Goal: Task Accomplishment & Management: Complete application form

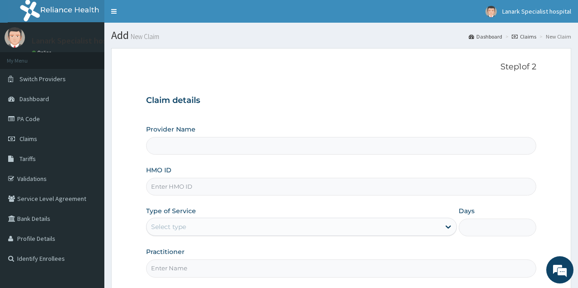
click at [203, 184] on input "HMO ID" at bounding box center [341, 187] width 390 height 18
click at [210, 167] on div "HMO ID" at bounding box center [341, 181] width 390 height 30
click at [184, 165] on div "Provider Name HMO ID Type of Service Select type Days Practitioner" at bounding box center [341, 201] width 390 height 152
click at [38, 141] on link "Claims" at bounding box center [52, 139] width 104 height 20
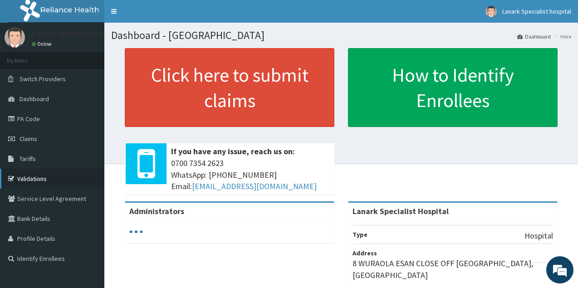
scroll to position [93, 0]
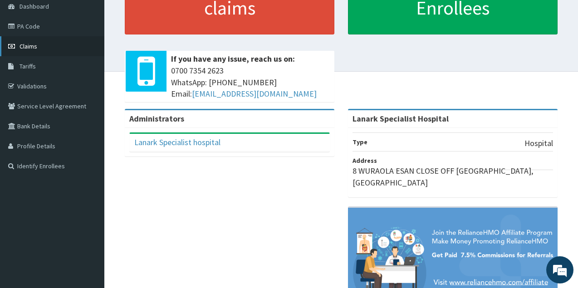
click at [41, 50] on link "Claims" at bounding box center [52, 46] width 104 height 20
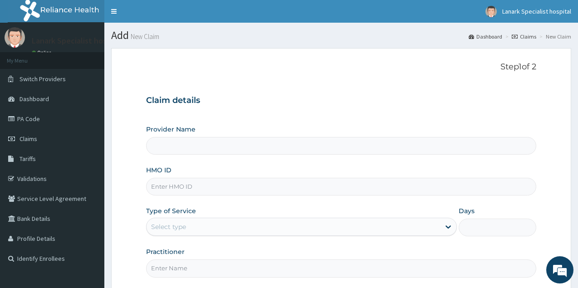
type input "Lanark Specialist Hospital"
click at [216, 188] on input "HMO ID" at bounding box center [341, 187] width 390 height 18
click at [179, 185] on input "HMO ID" at bounding box center [341, 187] width 390 height 18
type input "OHT/11891/A"
click at [179, 227] on div "Select type" at bounding box center [168, 226] width 35 height 9
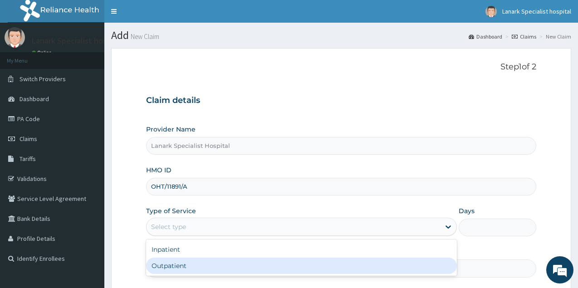
click at [181, 263] on div "Outpatient" at bounding box center [301, 266] width 311 height 16
type input "1"
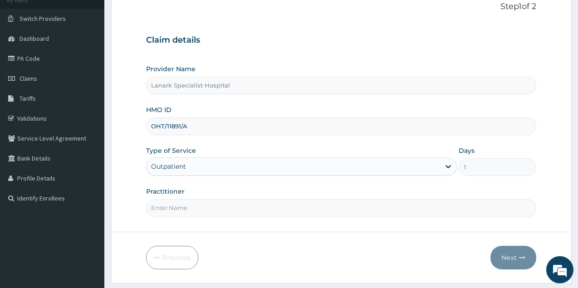
scroll to position [86, 0]
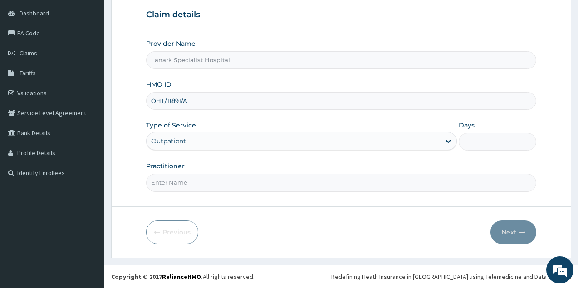
click at [194, 180] on input "Practitioner" at bounding box center [341, 183] width 390 height 18
type input "[PERSON_NAME]"
click at [515, 227] on button "Next" at bounding box center [513, 232] width 46 height 24
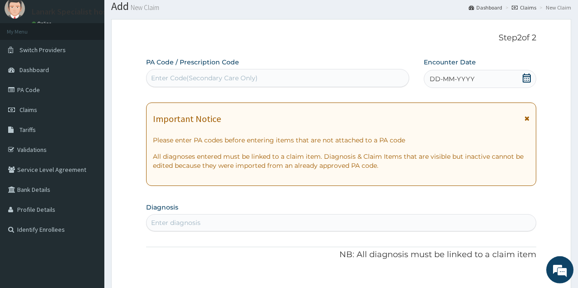
scroll to position [0, 0]
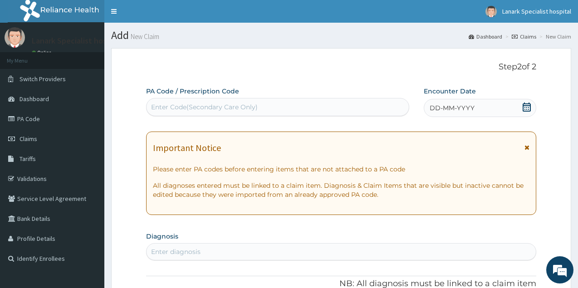
click at [525, 107] on icon at bounding box center [526, 106] width 8 height 9
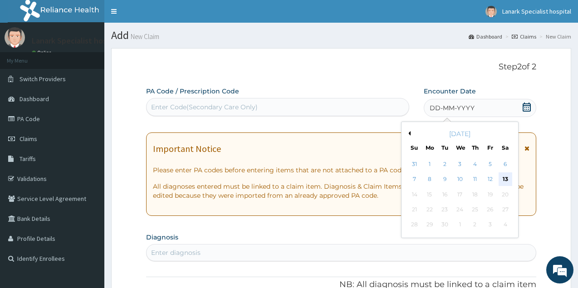
click at [502, 177] on div "13" at bounding box center [505, 180] width 14 height 14
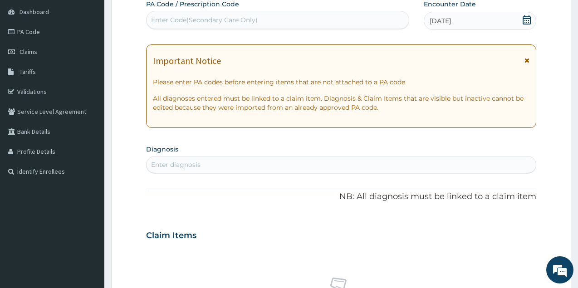
scroll to position [93, 0]
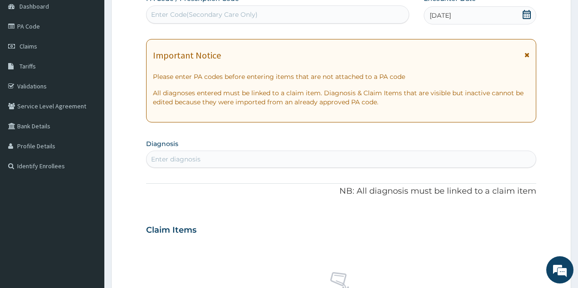
click at [317, 156] on div "Enter diagnosis" at bounding box center [340, 159] width 389 height 15
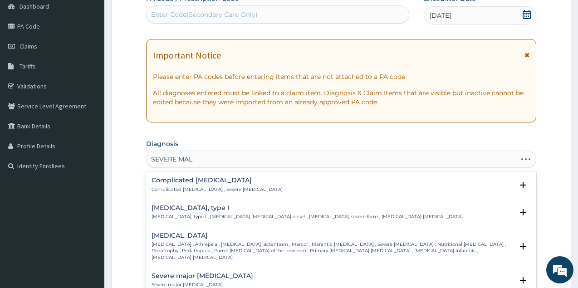
type input "SEVERE MALA"
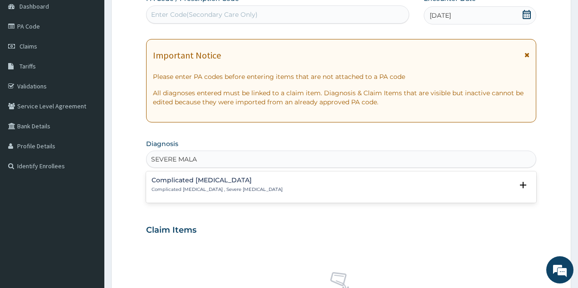
click at [185, 187] on p "Complicated [MEDICAL_DATA] , Severe [MEDICAL_DATA]" at bounding box center [216, 189] width 131 height 6
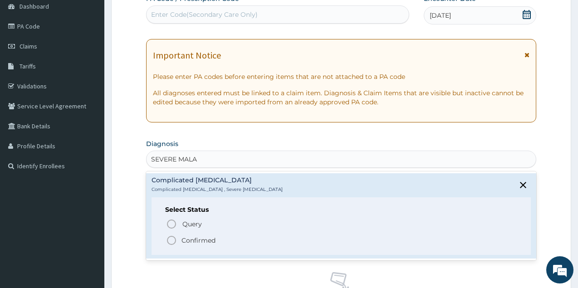
click at [173, 240] on icon "status option filled" at bounding box center [171, 240] width 11 height 11
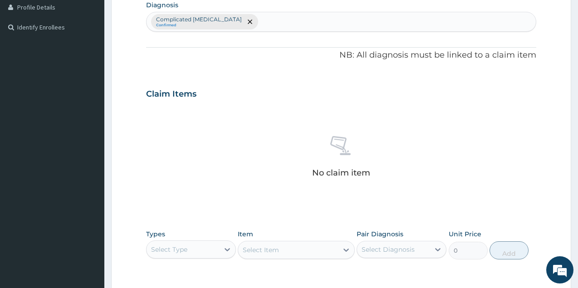
scroll to position [366, 0]
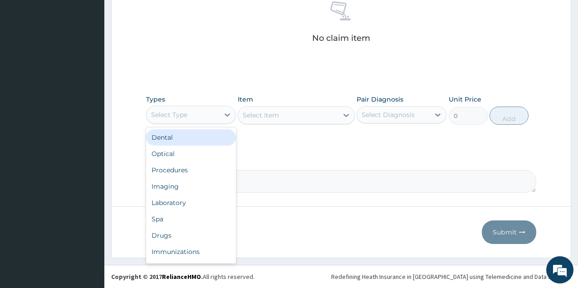
click at [195, 117] on div "Select Type" at bounding box center [182, 114] width 73 height 15
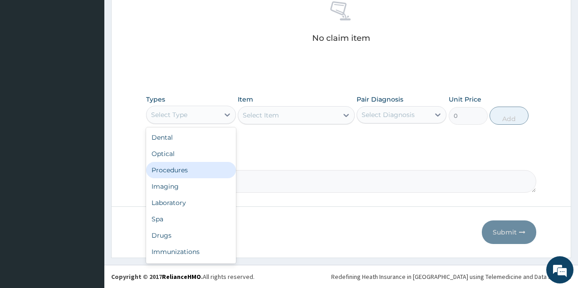
click at [186, 171] on div "Procedures" at bounding box center [191, 170] width 90 height 16
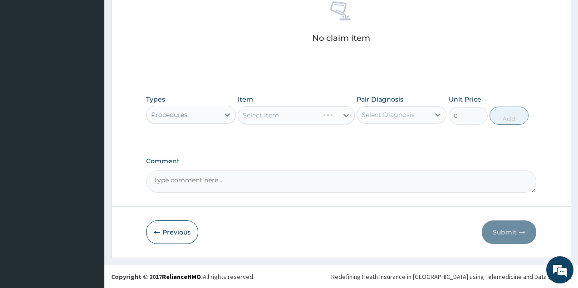
click at [301, 117] on div "Select Item" at bounding box center [296, 115] width 117 height 18
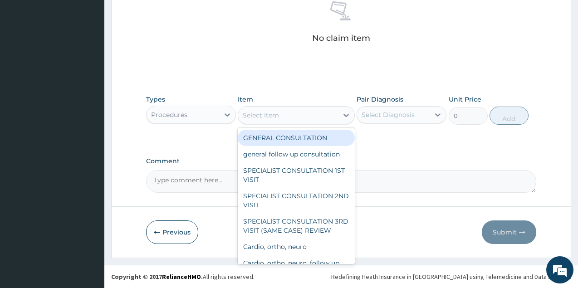
click at [302, 116] on div "Select Item" at bounding box center [288, 115] width 100 height 15
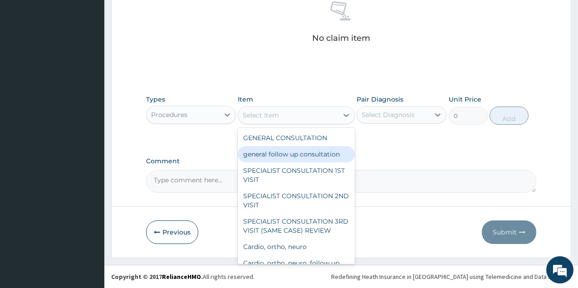
click at [297, 156] on div "general follow up consultation" at bounding box center [296, 154] width 117 height 16
type input "2125"
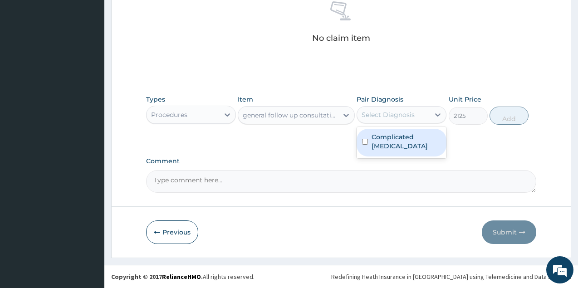
click at [380, 117] on div "Select Diagnosis" at bounding box center [387, 114] width 53 height 9
click at [390, 139] on label "Complicated [MEDICAL_DATA]" at bounding box center [405, 141] width 69 height 18
checkbox input "true"
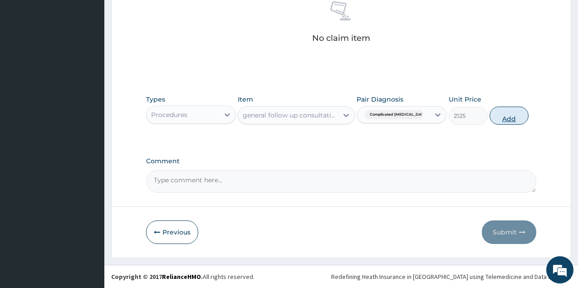
click at [506, 119] on button "Add" at bounding box center [508, 116] width 39 height 18
type input "0"
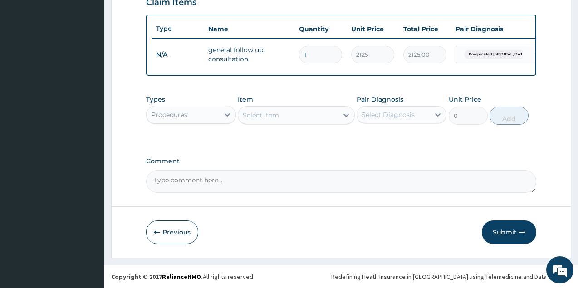
scroll to position [331, 0]
click at [175, 116] on div "Procedures" at bounding box center [169, 114] width 36 height 9
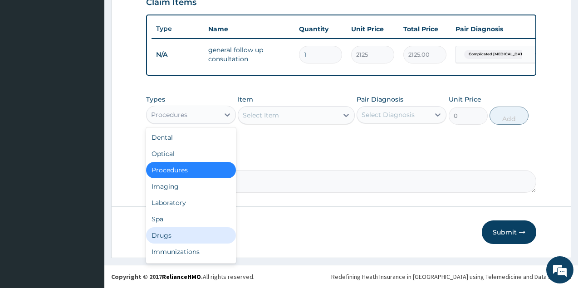
click at [168, 232] on div "Drugs" at bounding box center [191, 235] width 90 height 16
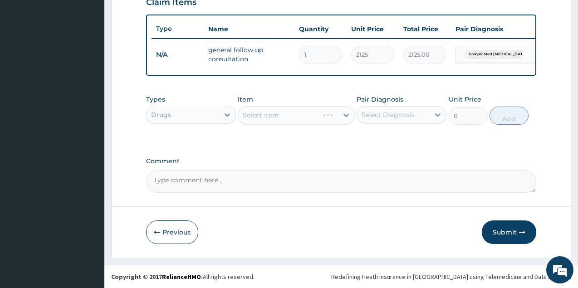
click at [277, 116] on div "Select Item" at bounding box center [296, 115] width 117 height 18
click at [277, 116] on div "Select Item" at bounding box center [261, 115] width 36 height 9
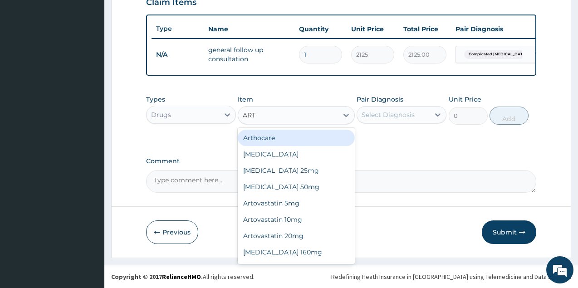
type input "ARTE"
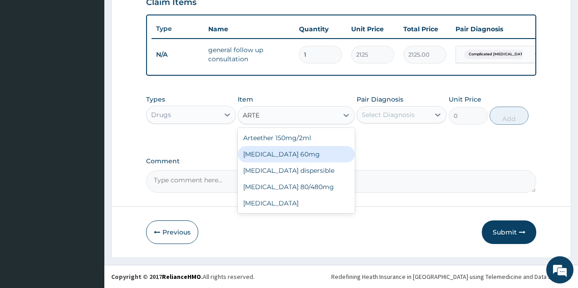
click at [285, 160] on div "[MEDICAL_DATA] 60mg" at bounding box center [296, 154] width 117 height 16
type input "1500"
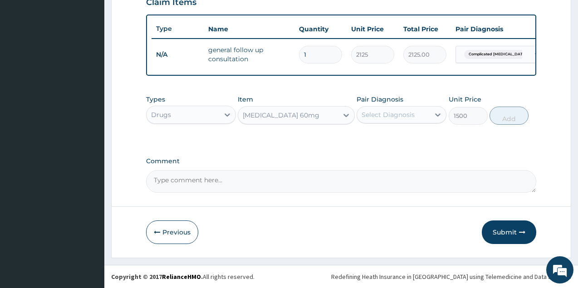
click at [393, 114] on div "Select Diagnosis" at bounding box center [387, 114] width 53 height 9
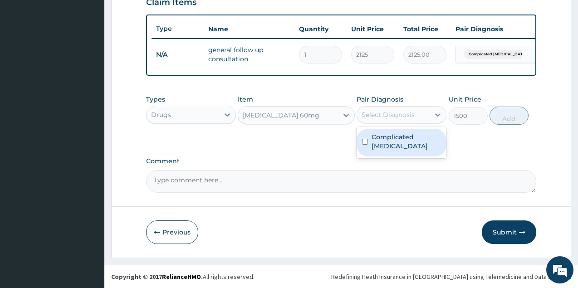
click at [390, 141] on label "Complicated [MEDICAL_DATA]" at bounding box center [405, 141] width 69 height 18
checkbox input "true"
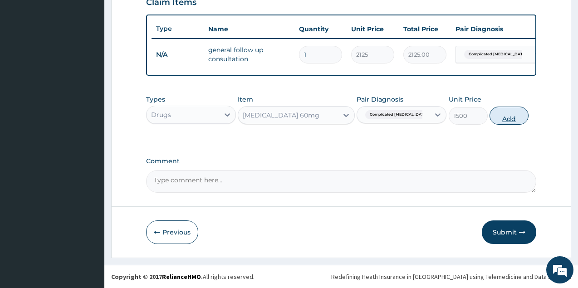
click at [510, 120] on button "Add" at bounding box center [508, 116] width 39 height 18
type input "0"
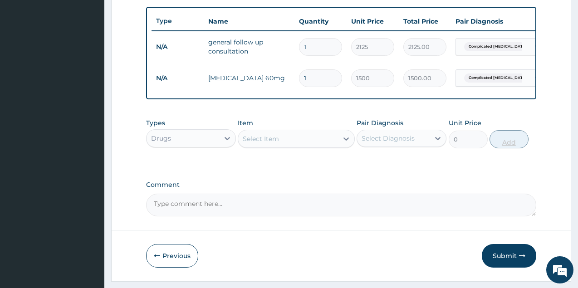
type input "2"
type input "3000.00"
type input "3"
type input "4500.00"
type input "4"
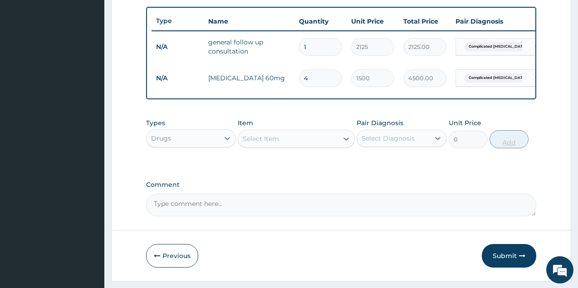
type input "6000.00"
type input "5"
type input "7500.00"
type input "6"
type input "9000.00"
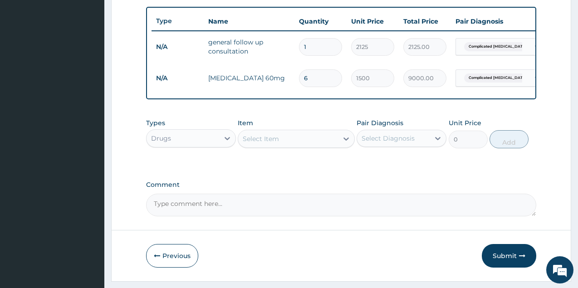
type input "7"
type input "10500.00"
type input "8"
type input "12000.00"
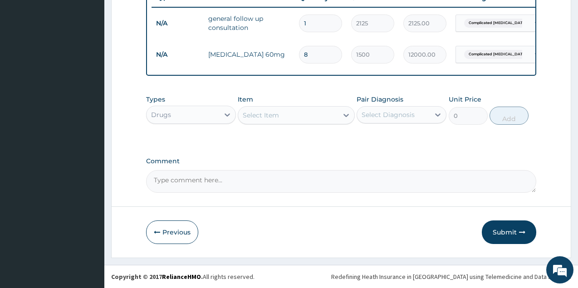
click at [295, 114] on div "Select Item" at bounding box center [288, 115] width 100 height 15
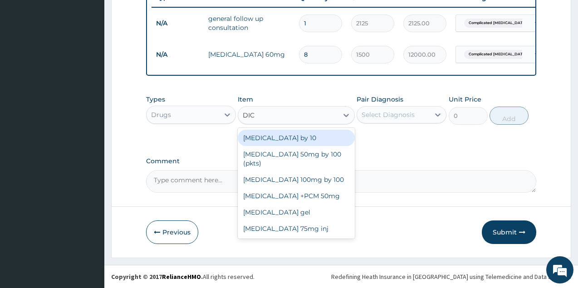
type input "DICL"
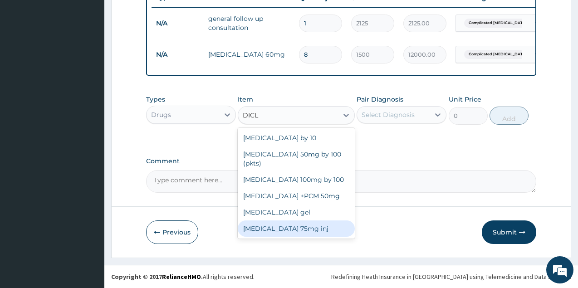
click at [291, 220] on div "[MEDICAL_DATA] 75mg inj" at bounding box center [296, 228] width 117 height 16
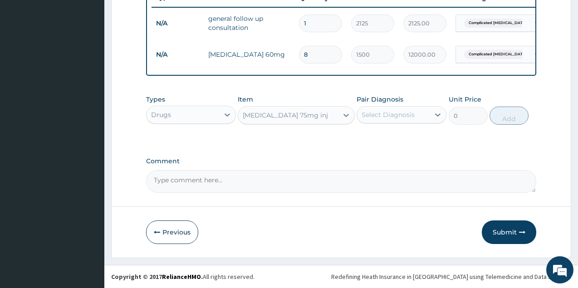
type input "500"
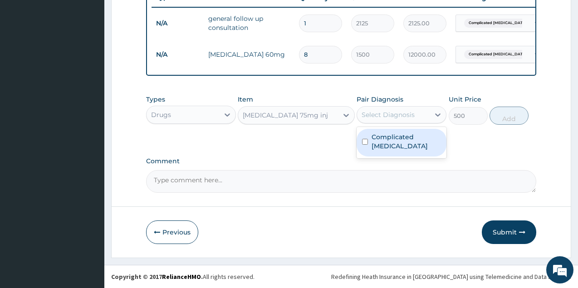
click at [411, 117] on div "Select Diagnosis" at bounding box center [387, 114] width 53 height 9
click at [407, 138] on label "Complicated [MEDICAL_DATA]" at bounding box center [405, 141] width 69 height 18
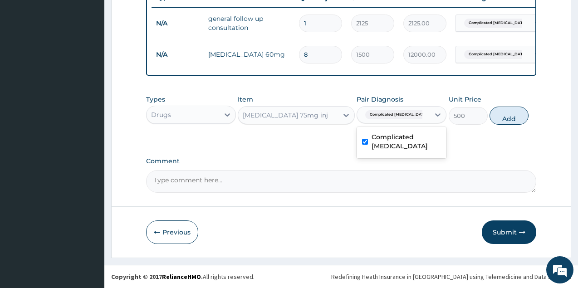
checkbox input "true"
click at [507, 112] on button "Add" at bounding box center [508, 116] width 39 height 18
type input "0"
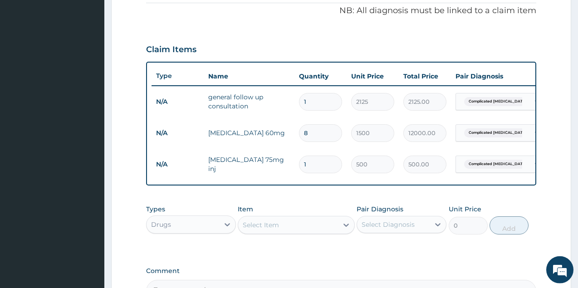
scroll to position [223, 0]
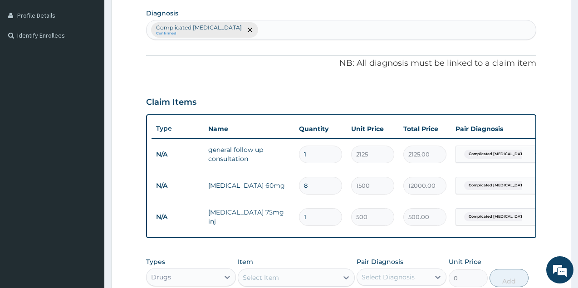
click at [249, 33] on div "Complicated [MEDICAL_DATA] Confirmed" at bounding box center [340, 29] width 389 height 19
type input "SEP"
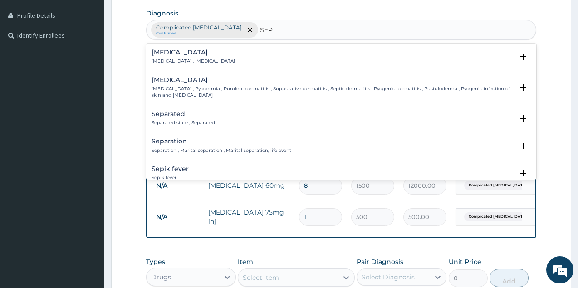
click at [183, 56] on h4 "[MEDICAL_DATA]" at bounding box center [192, 52] width 83 height 7
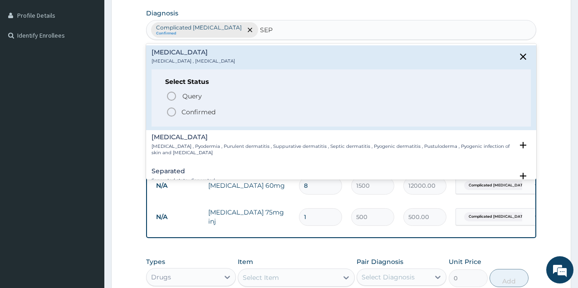
click at [169, 110] on icon "status option filled" at bounding box center [171, 112] width 11 height 11
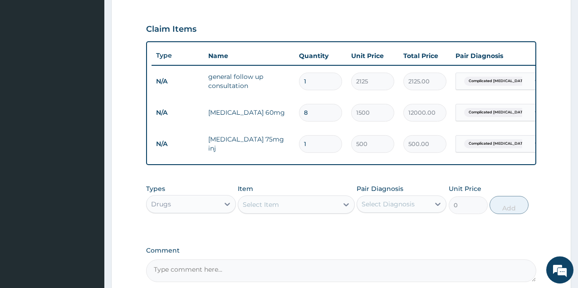
scroll to position [362, 0]
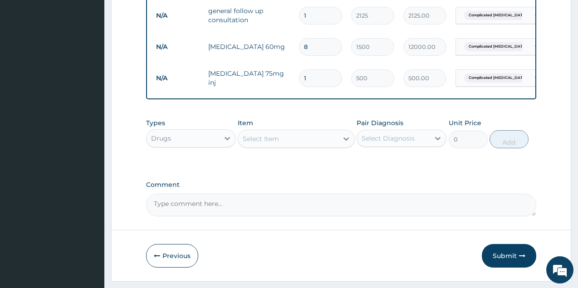
click at [276, 142] on div "Select Item" at bounding box center [261, 138] width 36 height 9
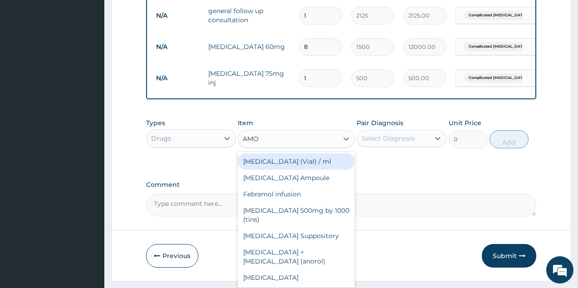
type input "AMOX"
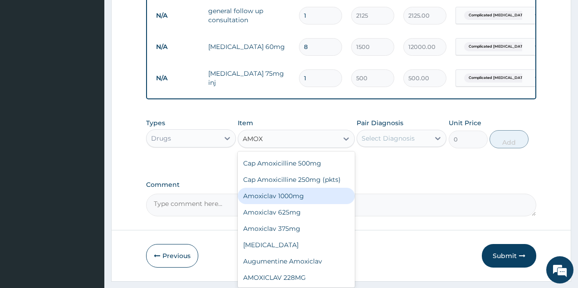
scroll to position [0, 0]
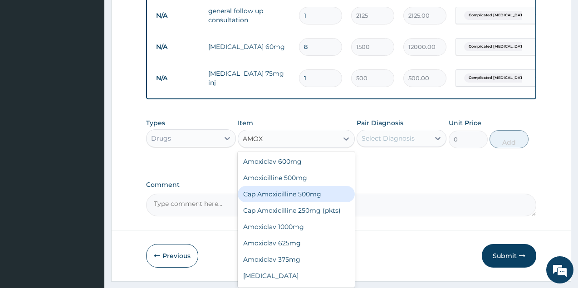
click at [287, 200] on div "Cap Amoxicilline 500mg" at bounding box center [296, 194] width 117 height 16
type input "60"
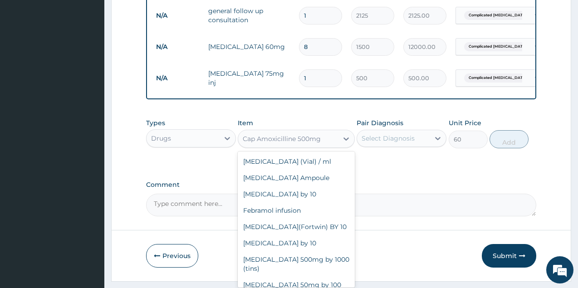
click at [284, 143] on div "Cap Amoxicilline 500mg" at bounding box center [282, 138] width 78 height 9
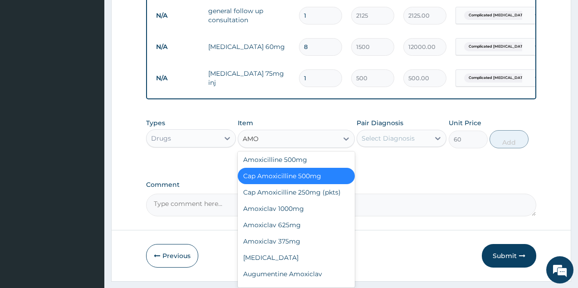
type input "AMOX"
click at [279, 168] on div "Amoxicilline 500mg" at bounding box center [296, 159] width 117 height 16
type input "1500"
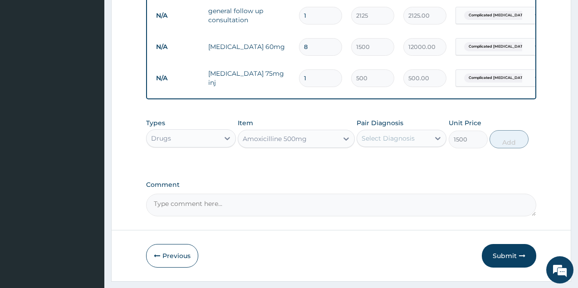
click at [402, 143] on div "Select Diagnosis" at bounding box center [387, 138] width 53 height 9
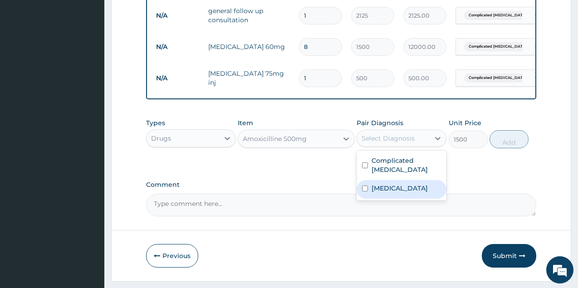
click at [390, 190] on label "[MEDICAL_DATA]" at bounding box center [399, 188] width 56 height 9
checkbox input "true"
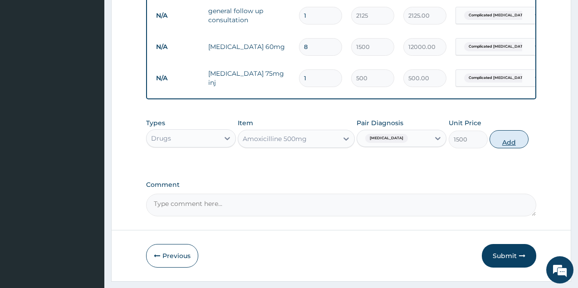
click at [499, 147] on button "Add" at bounding box center [508, 139] width 39 height 18
type input "0"
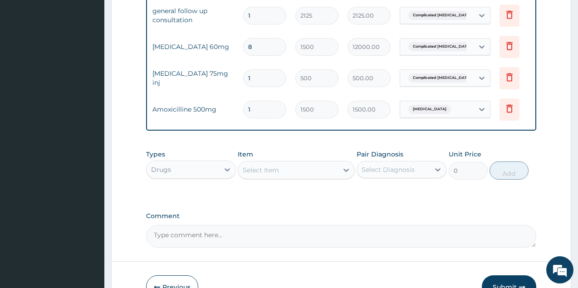
scroll to position [0, 65]
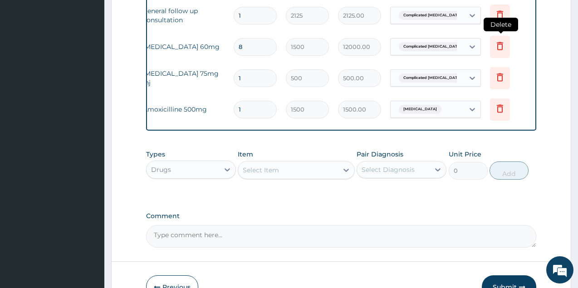
click at [497, 50] on icon at bounding box center [499, 45] width 11 height 11
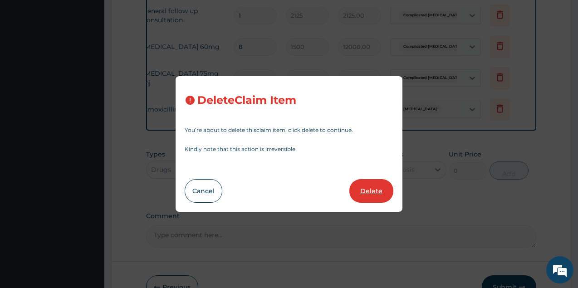
click at [366, 188] on button "Delete" at bounding box center [371, 191] width 44 height 24
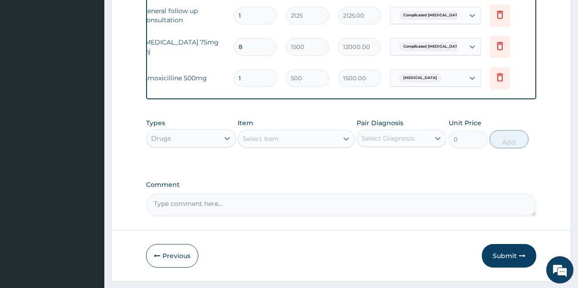
type input "1"
type input "500"
type input "500.00"
type input "1500"
type input "1500.00"
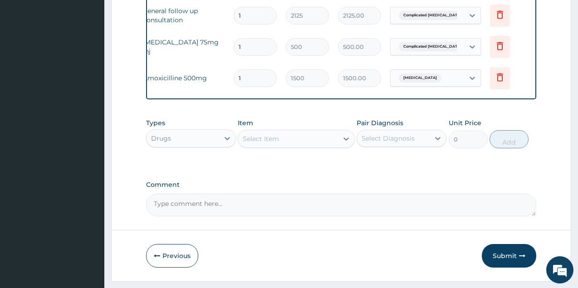
scroll to position [0, 0]
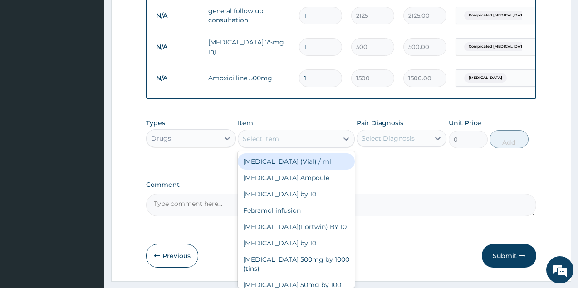
click at [258, 143] on div "Select Item" at bounding box center [261, 138] width 36 height 9
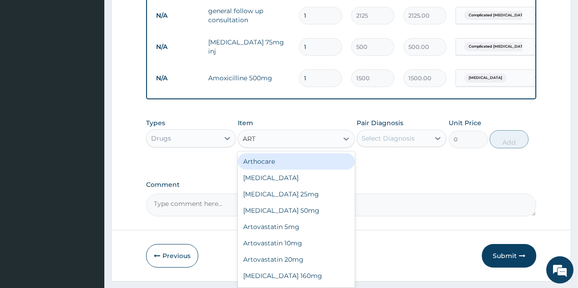
type input "ARTH"
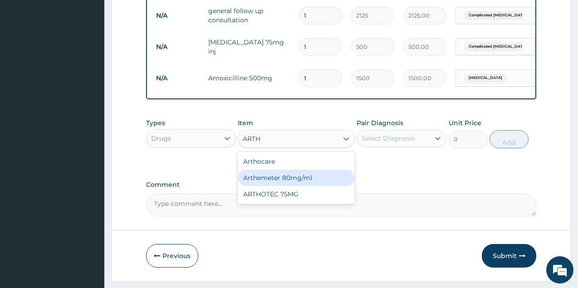
click at [302, 183] on div "Arthemeter 80mg/ml" at bounding box center [296, 178] width 117 height 16
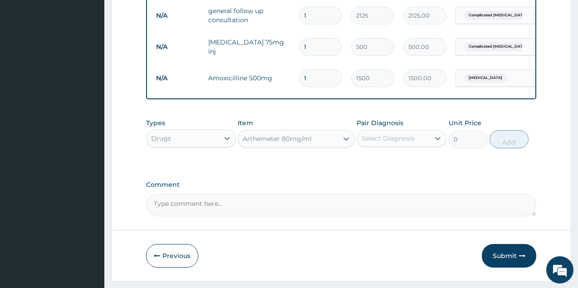
type input "820"
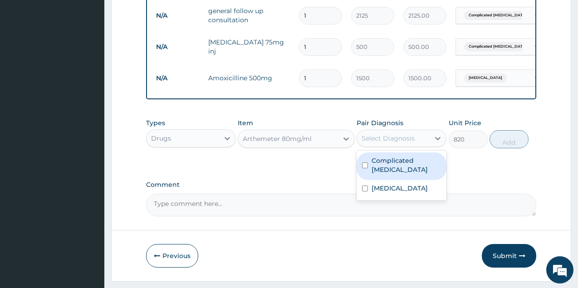
click at [406, 141] on div "Select Diagnosis" at bounding box center [387, 138] width 53 height 9
click at [397, 171] on label "Complicated [MEDICAL_DATA]" at bounding box center [405, 165] width 69 height 18
checkbox input "true"
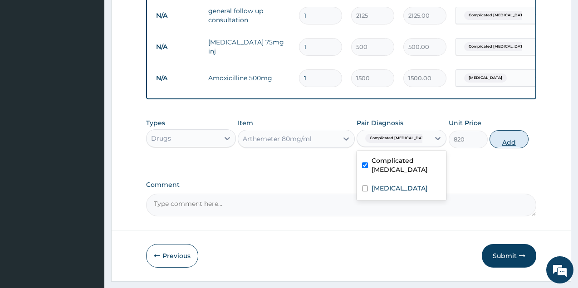
click at [516, 148] on button "Add" at bounding box center [508, 139] width 39 height 18
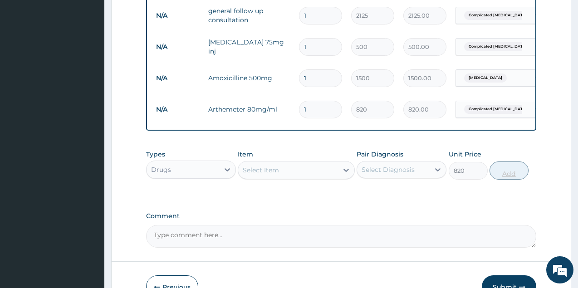
type input "0"
type input "2"
type input "1640.00"
type input "3"
type input "2460.00"
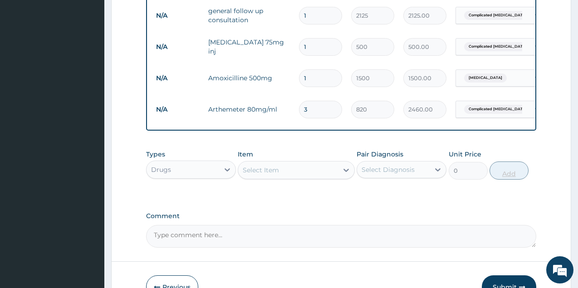
type input "4"
type input "3280.00"
type input "5"
type input "4100.00"
type input "6"
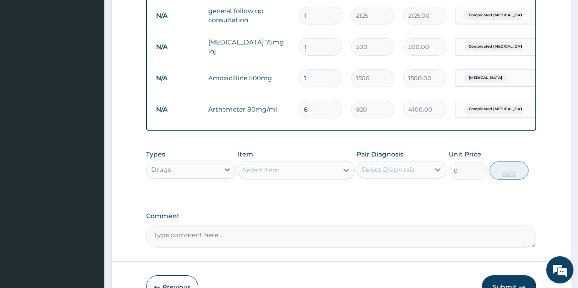
type input "4920.00"
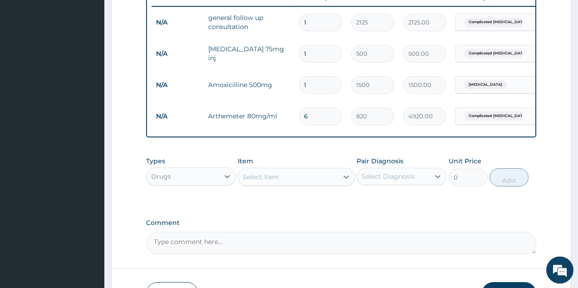
scroll to position [408, 0]
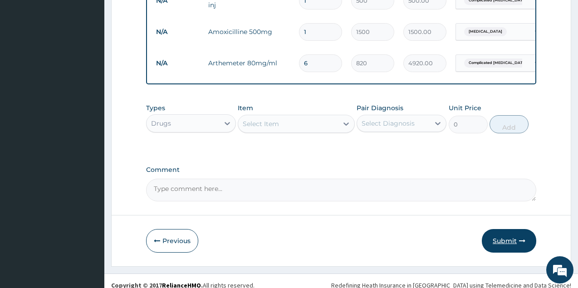
click at [503, 250] on button "Submit" at bounding box center [509, 241] width 54 height 24
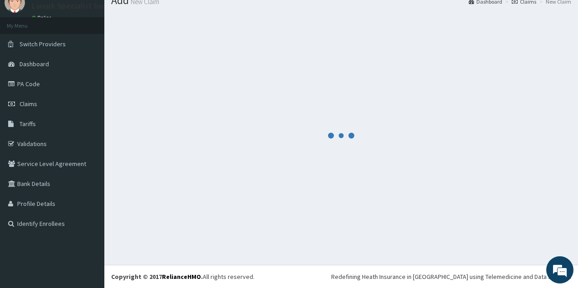
scroll to position [35, 0]
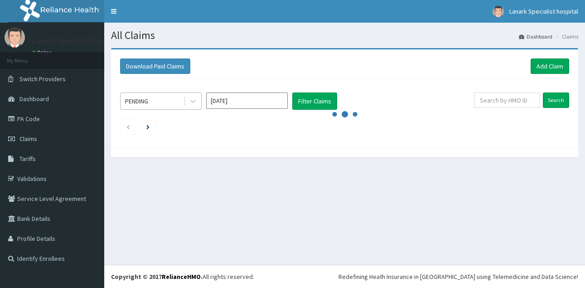
click at [167, 97] on div "PENDING" at bounding box center [152, 101] width 63 height 15
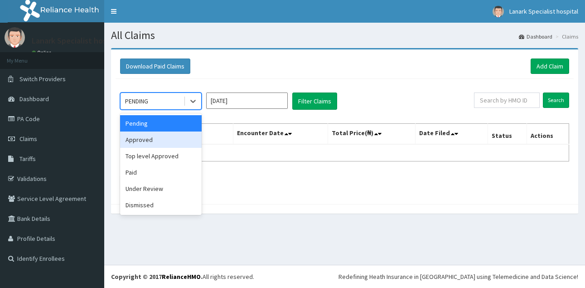
click at [157, 142] on div "Approved" at bounding box center [161, 140] width 82 height 16
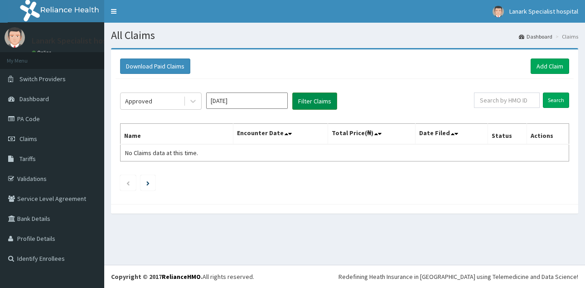
click at [314, 103] on button "Filter Claims" at bounding box center [315, 101] width 45 height 17
